Goal: Task Accomplishment & Management: Use online tool/utility

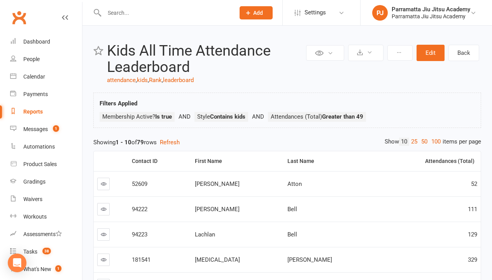
click at [434, 141] on link "100" at bounding box center [435, 142] width 13 height 8
click at [0, 0] on div "Loading" at bounding box center [0, 0] width 0 height 0
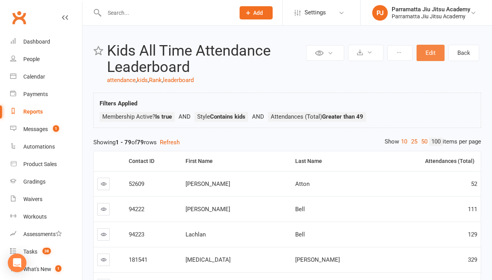
click at [430, 53] on button "Edit" at bounding box center [430, 53] width 28 height 16
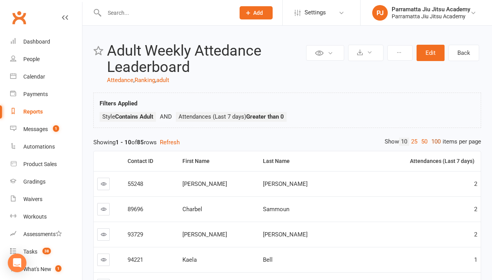
click at [434, 141] on link "100" at bounding box center [435, 142] width 13 height 8
